Goal: Transaction & Acquisition: Purchase product/service

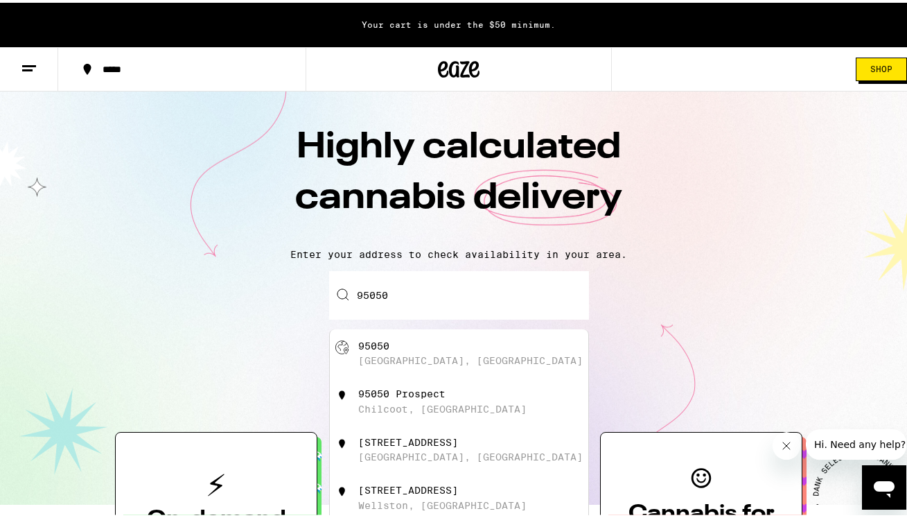
click at [437, 360] on div "[GEOGRAPHIC_DATA], [GEOGRAPHIC_DATA]" at bounding box center [470, 357] width 225 height 11
type input "[GEOGRAPHIC_DATA]"
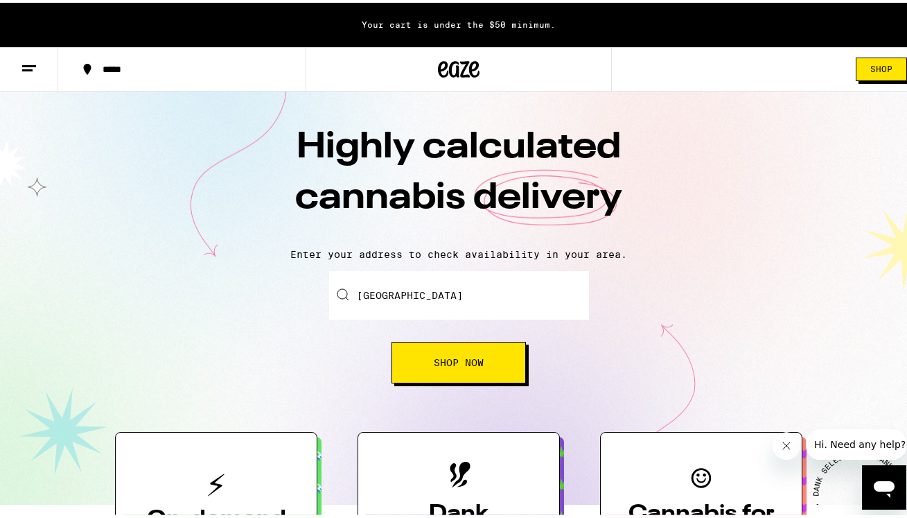
click at [469, 371] on button "Shop Now" at bounding box center [459, 360] width 134 height 42
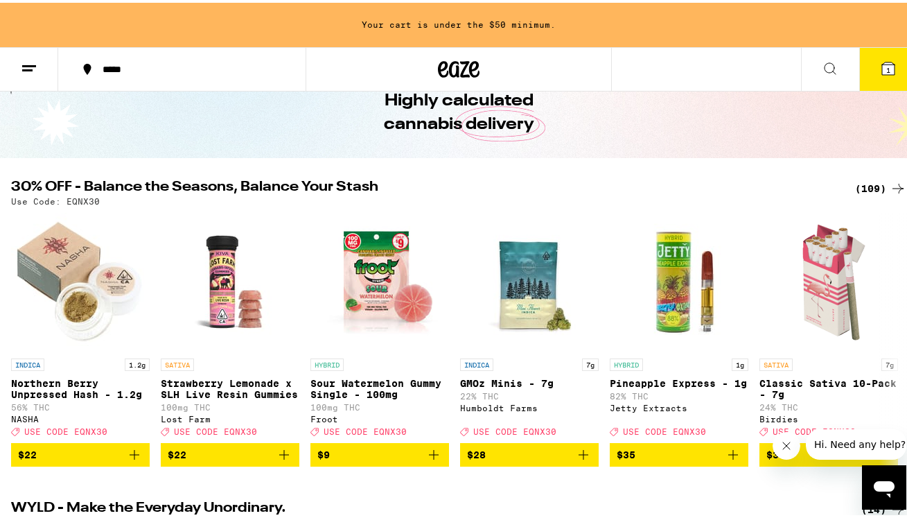
scroll to position [75, 0]
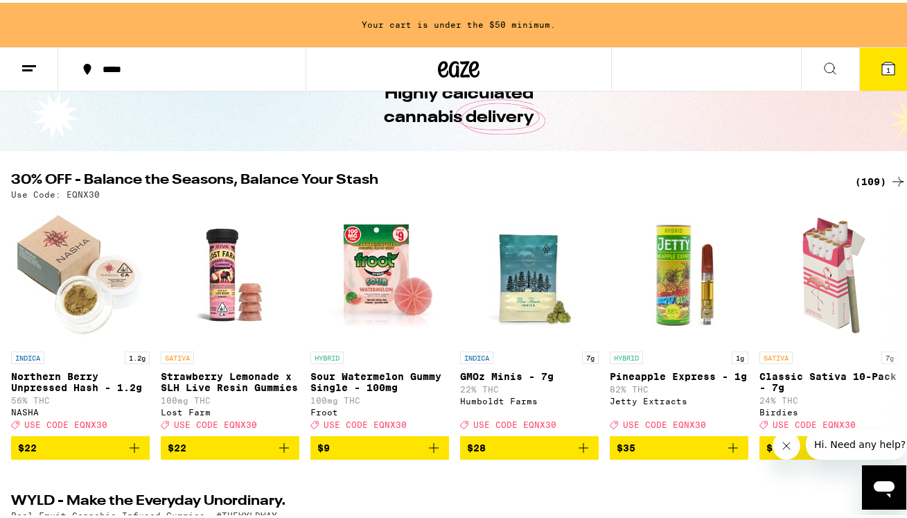
click at [37, 67] on button at bounding box center [29, 67] width 58 height 44
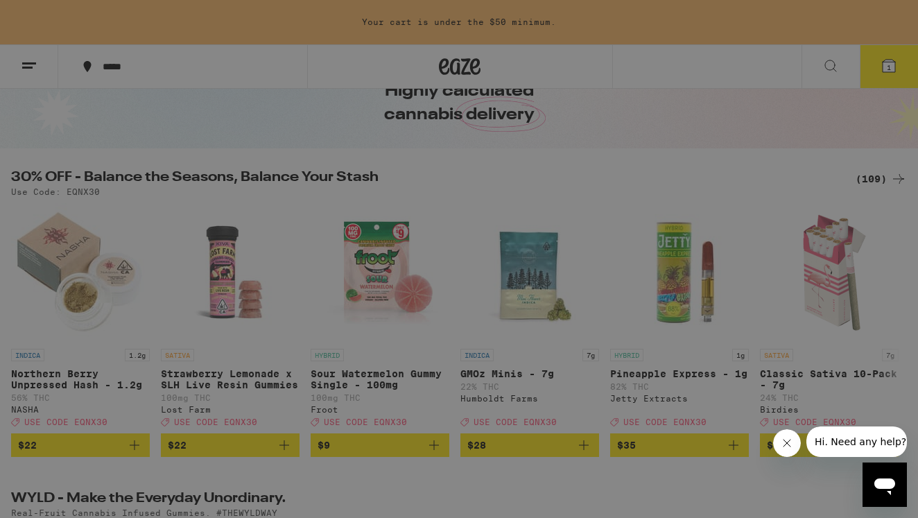
click at [164, 150] on div "Flower & Prerolls" at bounding box center [136, 152] width 130 height 17
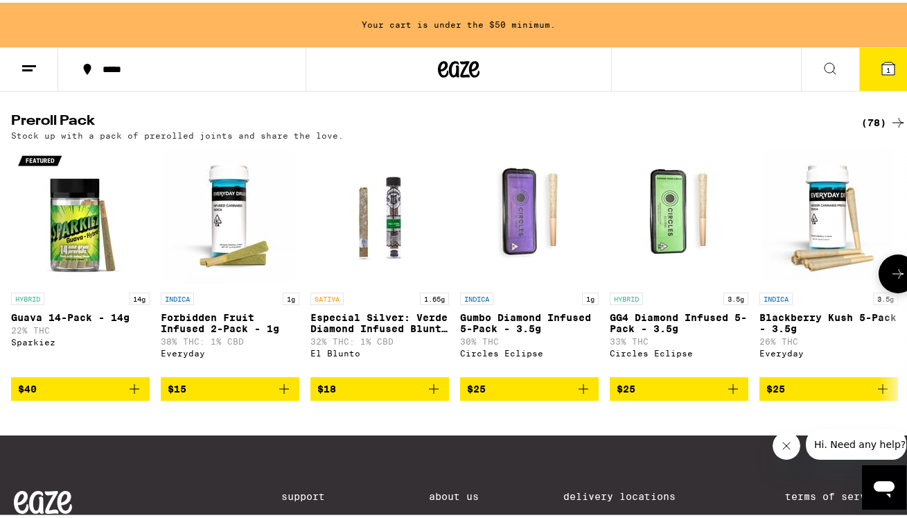
scroll to position [1076, 0]
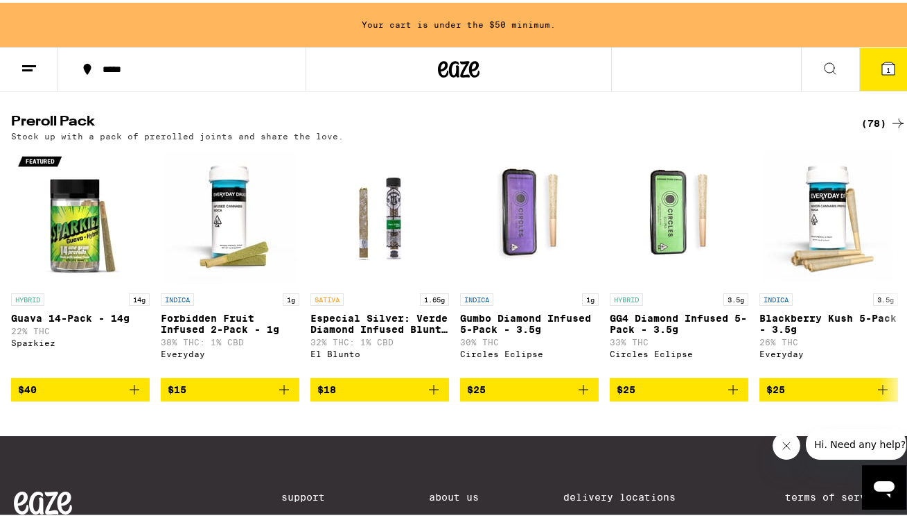
click at [76, 129] on h2 "Preroll Pack" at bounding box center [425, 120] width 828 height 17
click at [865, 129] on div "(78)" at bounding box center [884, 120] width 45 height 17
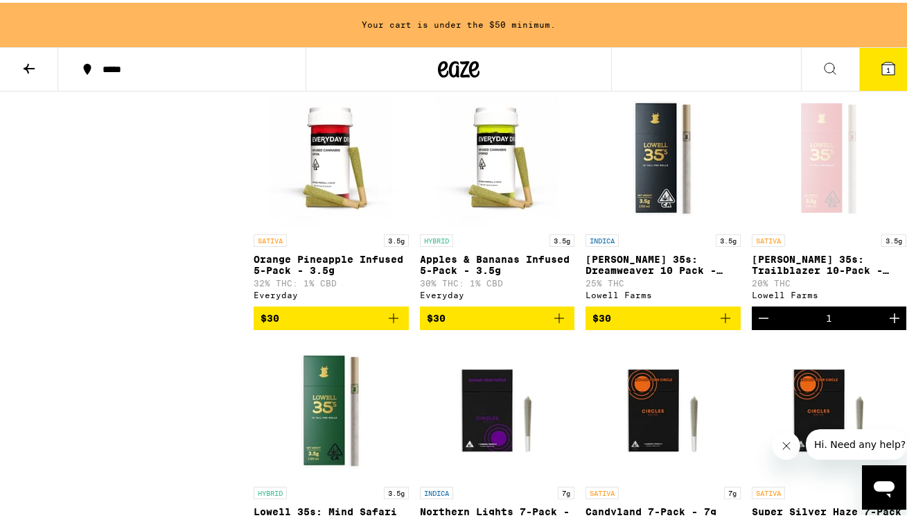
scroll to position [1194, 0]
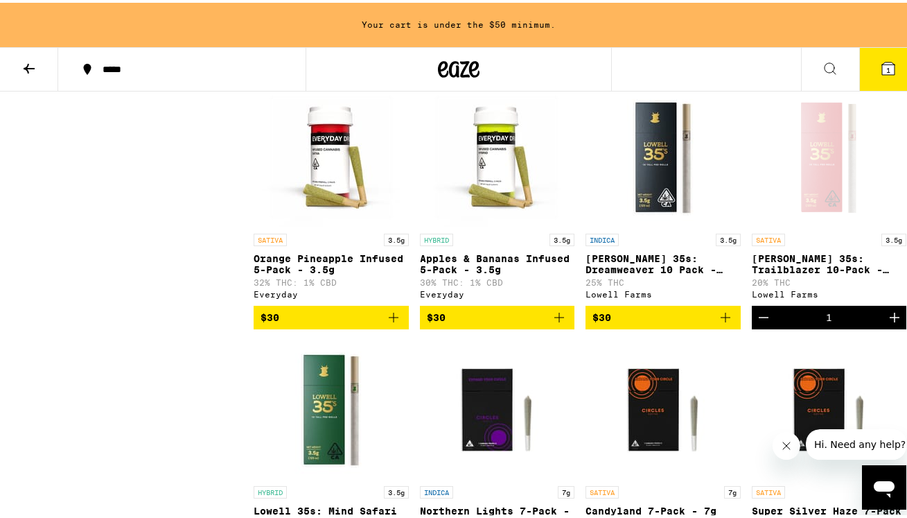
click at [760, 315] on icon "Decrement" at bounding box center [764, 315] width 10 height 0
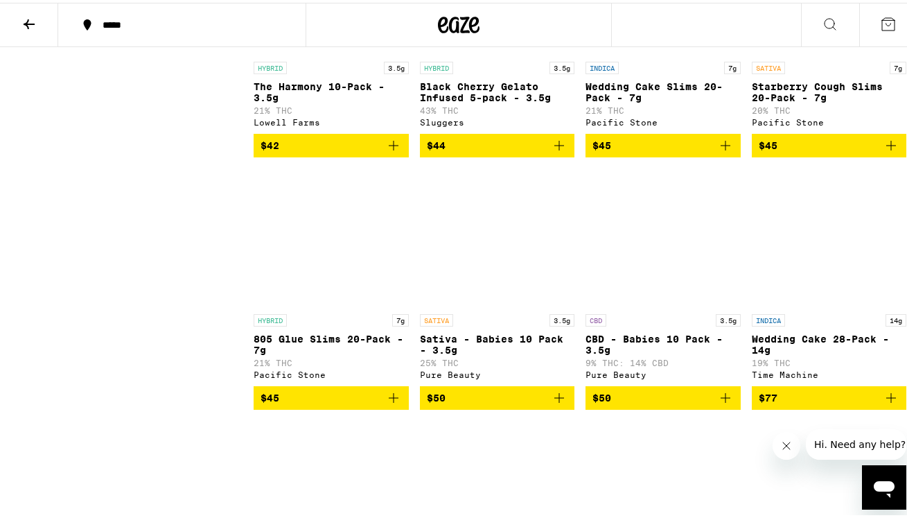
scroll to position [4616, 0]
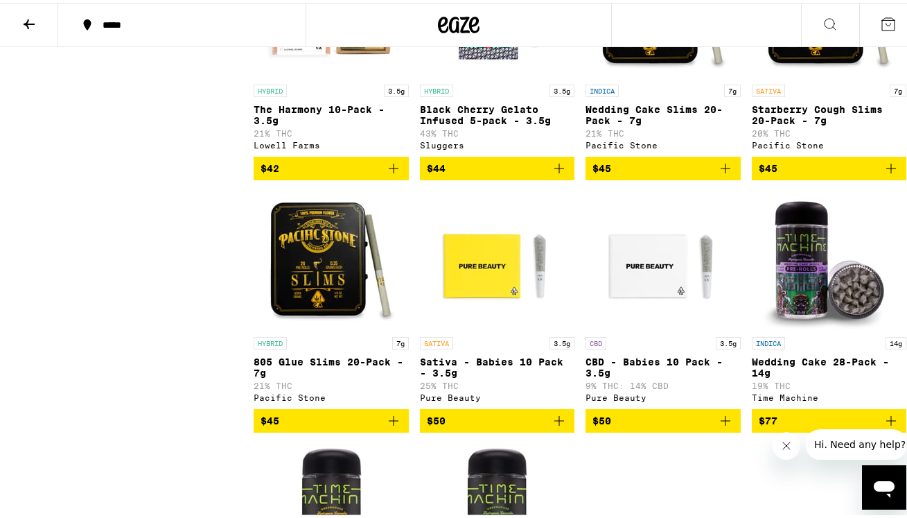
click at [631, 123] on p "Wedding Cake Slims 20-Pack - 7g" at bounding box center [663, 112] width 155 height 22
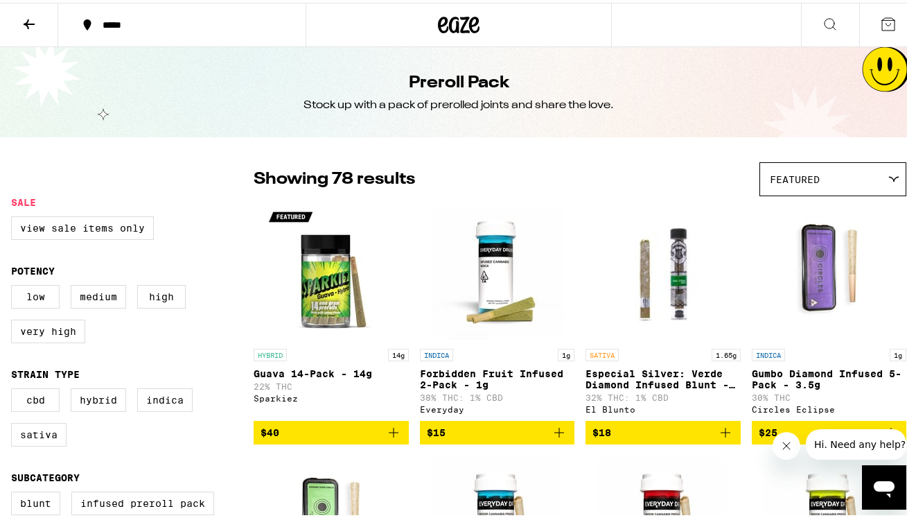
click at [822, 26] on icon at bounding box center [830, 21] width 17 height 17
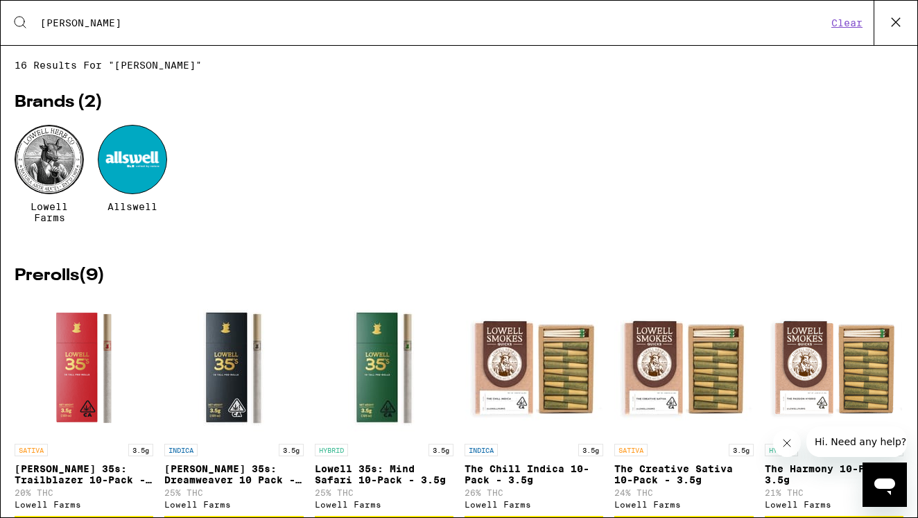
type input "[PERSON_NAME]"
click at [59, 145] on div at bounding box center [49, 159] width 69 height 69
